Goal: Information Seeking & Learning: Understand process/instructions

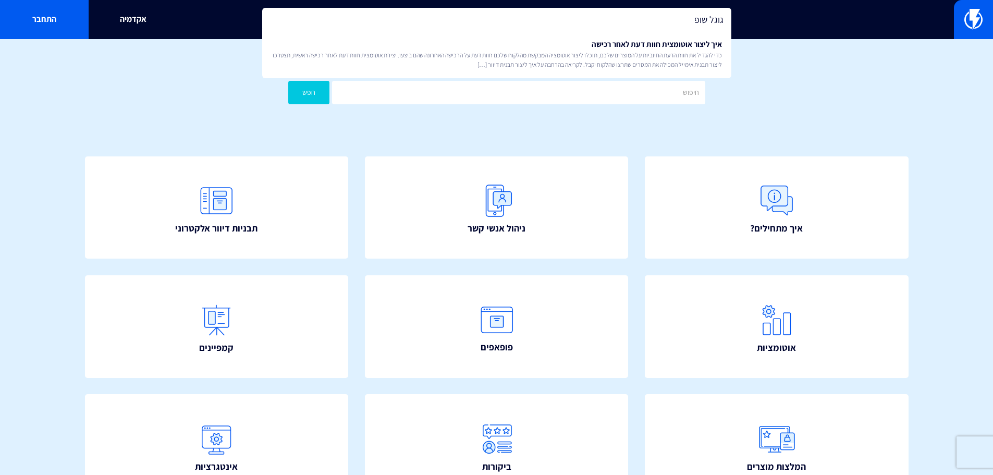
type input "גוגל שופ"
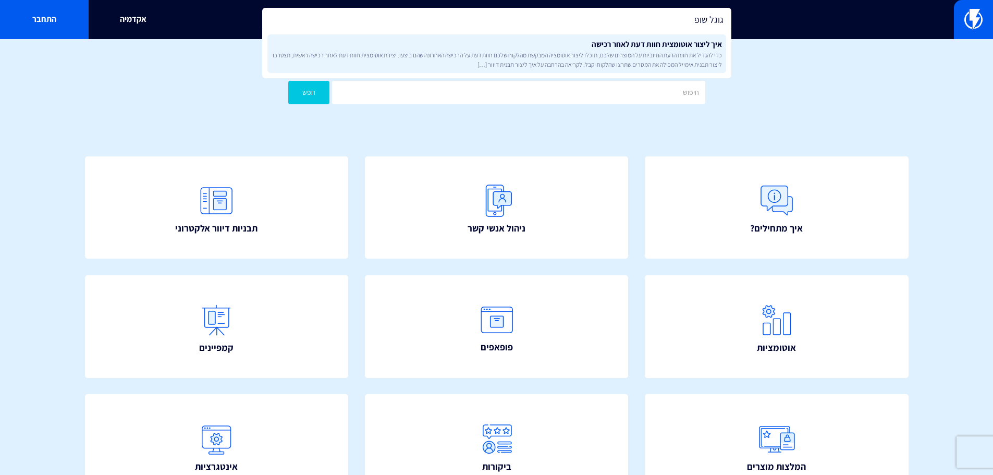
drag, startPoint x: 0, startPoint y: 0, endPoint x: 686, endPoint y: 51, distance: 688.1
click at [686, 51] on span "כדי להגדיל את חוות הדעת החיוביות על המוצרים שלכם, תוכלו ליצור אוטומציה המבקשת מ…" at bounding box center [497, 60] width 451 height 18
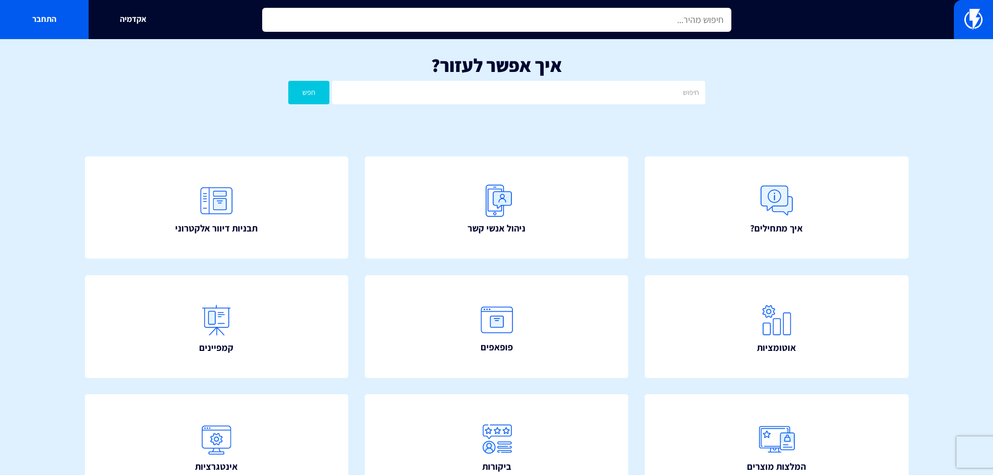
click at [632, 19] on input "text" at bounding box center [496, 20] width 469 height 24
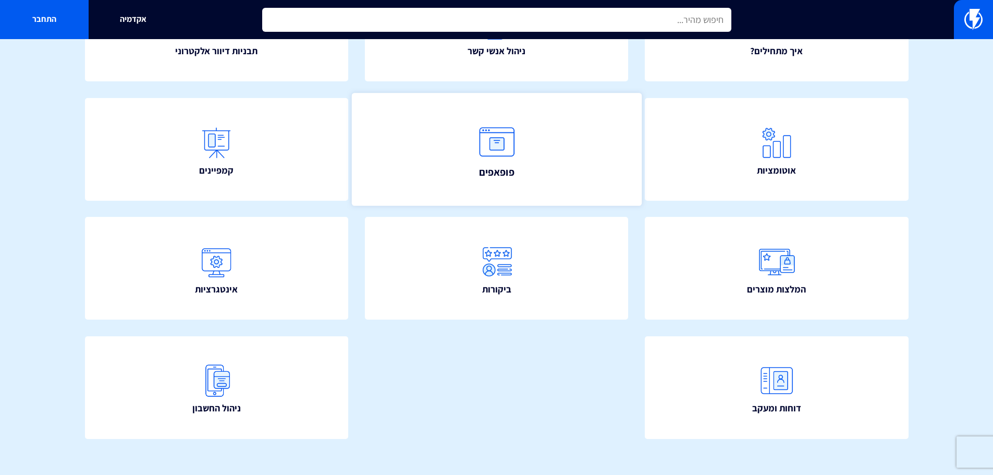
scroll to position [189, 0]
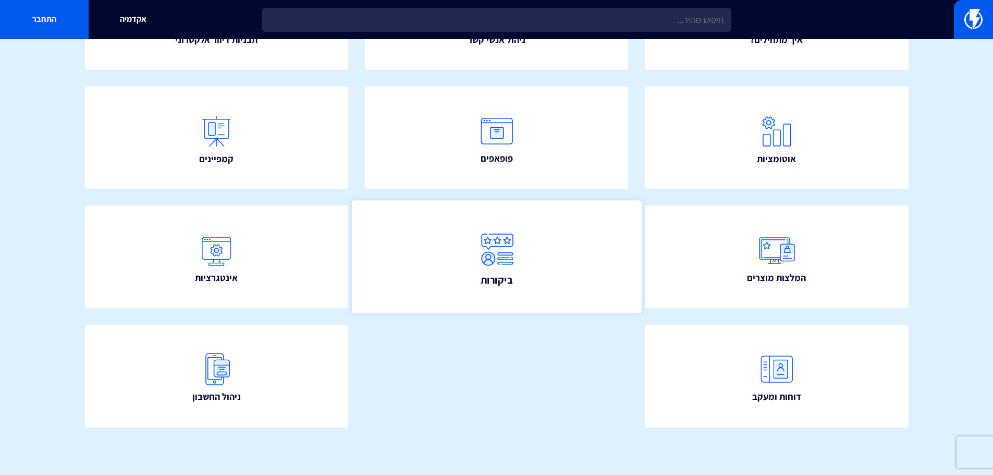
click at [544, 286] on link "ביקורות" at bounding box center [496, 257] width 290 height 113
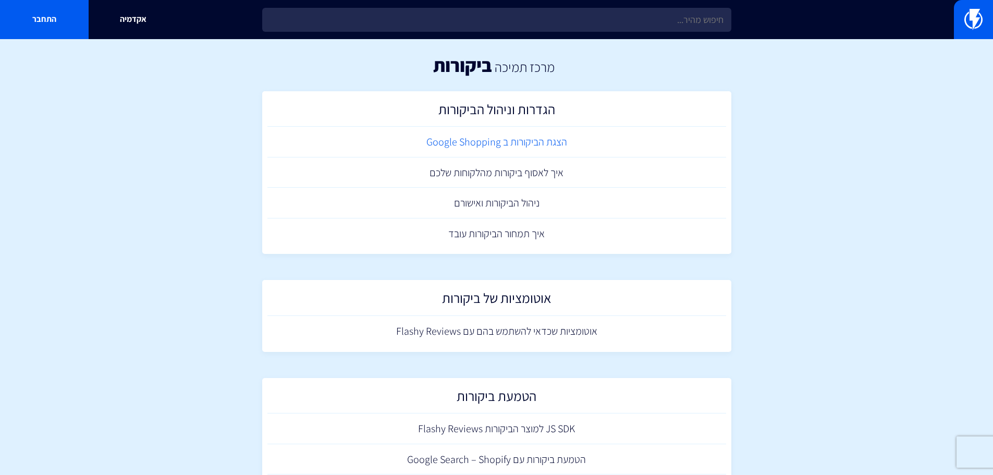
click at [524, 142] on link "הצגת הביקורות ב Google Shopping" at bounding box center [497, 142] width 459 height 31
